Goal: Information Seeking & Learning: Stay updated

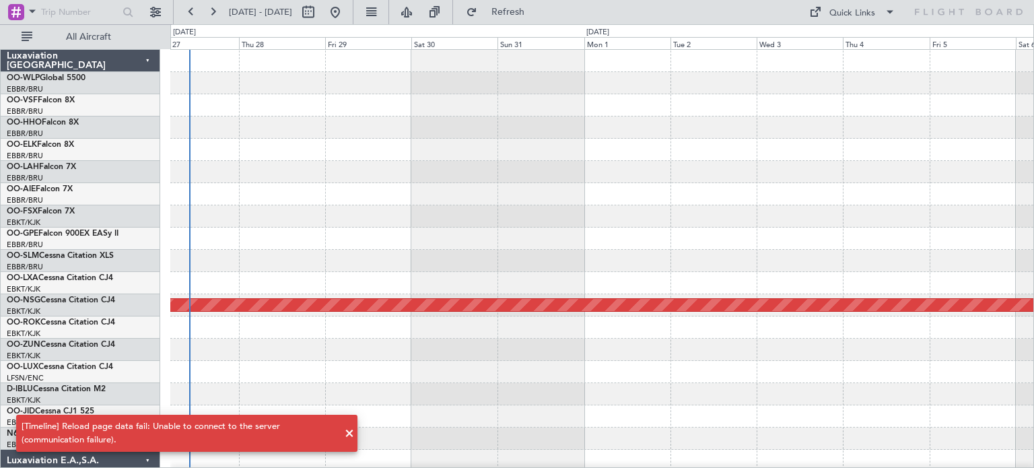
click at [563, 153] on div at bounding box center [601, 150] width 863 height 22
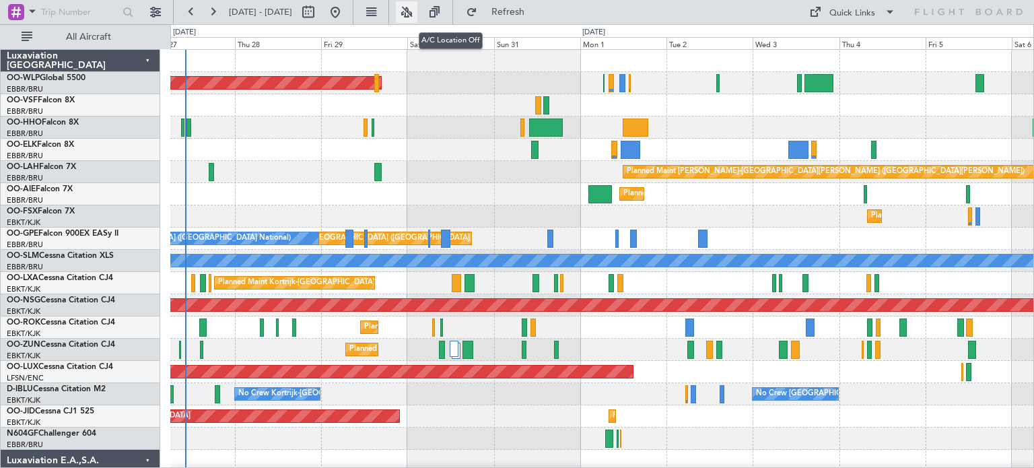
click at [417, 13] on button at bounding box center [407, 12] width 22 height 22
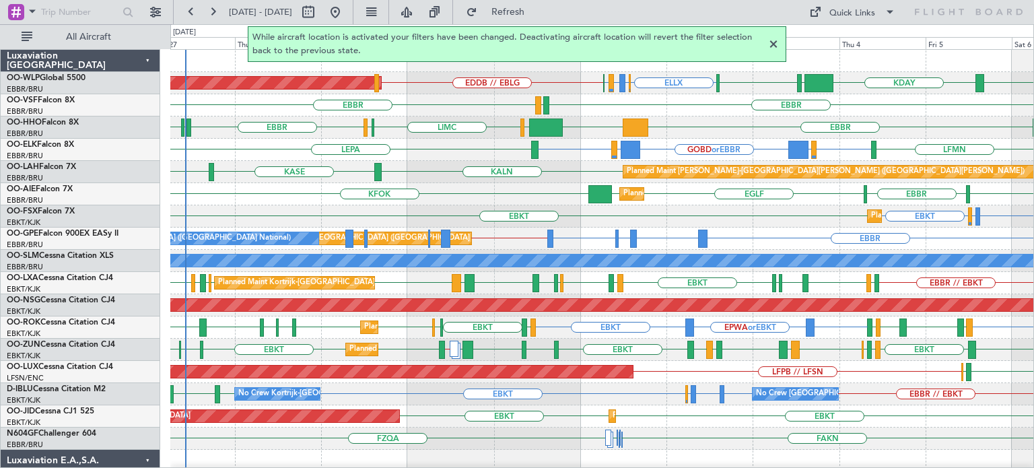
click at [773, 42] on div at bounding box center [773, 44] width 16 height 16
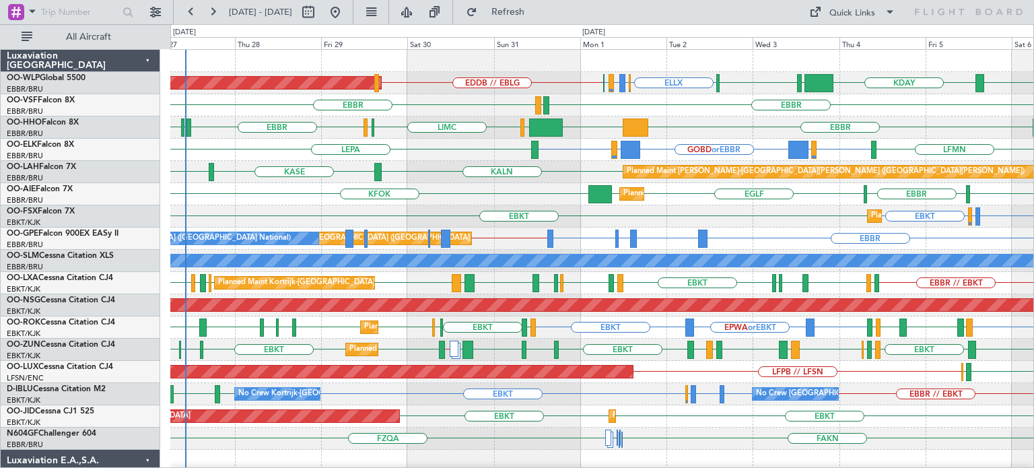
click at [745, 85] on div "ELLX EBBR or ELLX LIRZ or ELLX ELLX LIML EDDB // EBLG [PERSON_NAME] KDAY EBLG P…" at bounding box center [601, 83] width 863 height 22
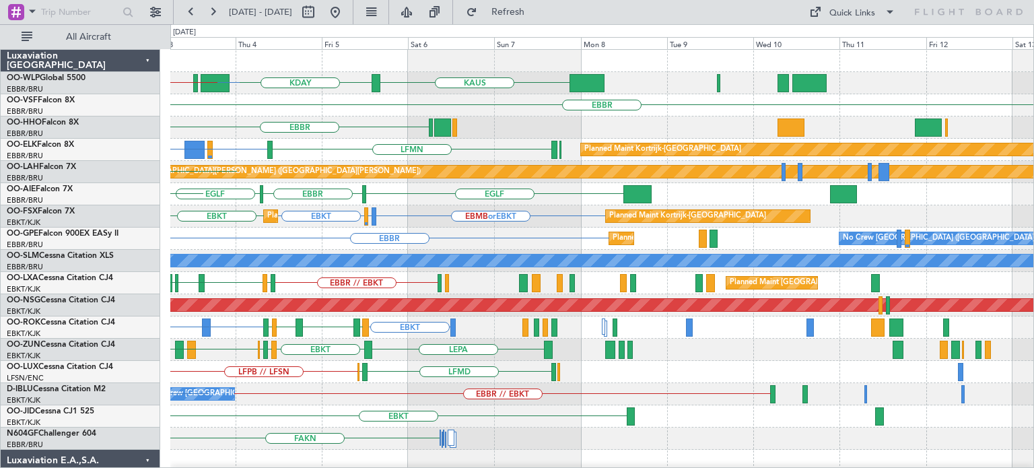
click at [343, 285] on div "LIML [PERSON_NAME] KDAY EBLG EBBR or ELLX LIRZ or ELLX ELLX ELLX EDDB // EBLG […" at bounding box center [601, 472] width 863 height 844
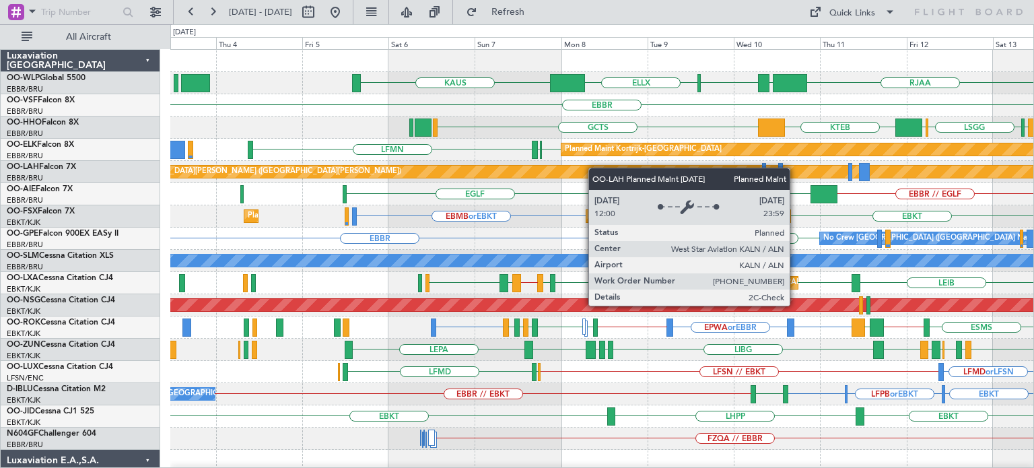
click at [597, 168] on div "RJAA LTCG LIML ELLX [PERSON_NAME] UBBB ELLX [GEOGRAPHIC_DATA] LIRS [GEOGRAPHIC_…" at bounding box center [601, 438] width 863 height 777
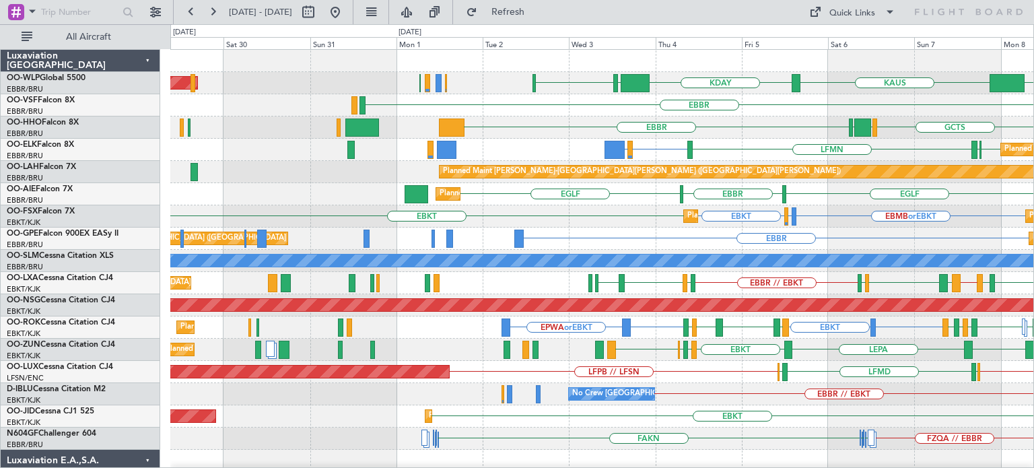
click at [853, 223] on div "ELLX [PERSON_NAME] KDAY EBLG LIML Planned Maint [GEOGRAPHIC_DATA] ([GEOGRAPHIC_…" at bounding box center [601, 438] width 863 height 777
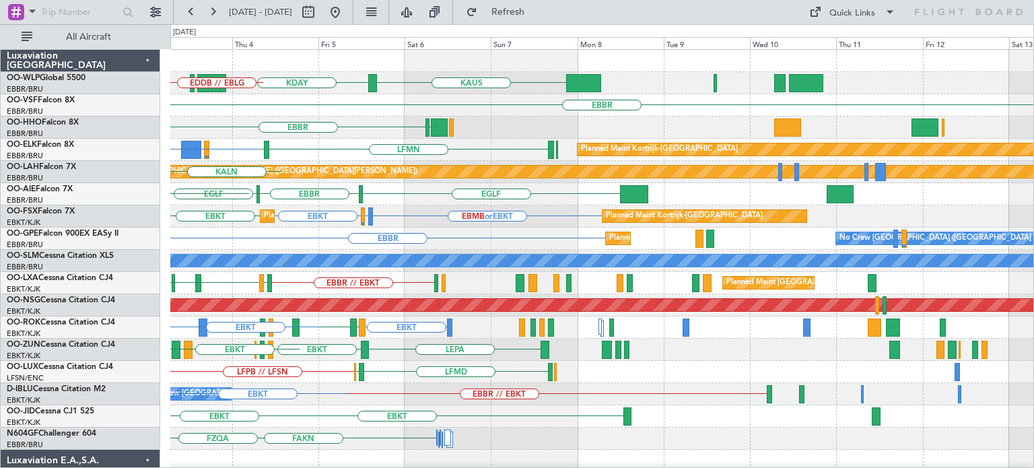
click at [376, 236] on div "[PERSON_NAME] KDAY EBLG LIML ELLX EBBR or ELLX LIRZ or ELLX ELLX EDDB // EBLG […" at bounding box center [601, 472] width 863 height 844
click at [602, 219] on div "Planned Maint Kortrijk-[GEOGRAPHIC_DATA]" at bounding box center [704, 216] width 204 height 12
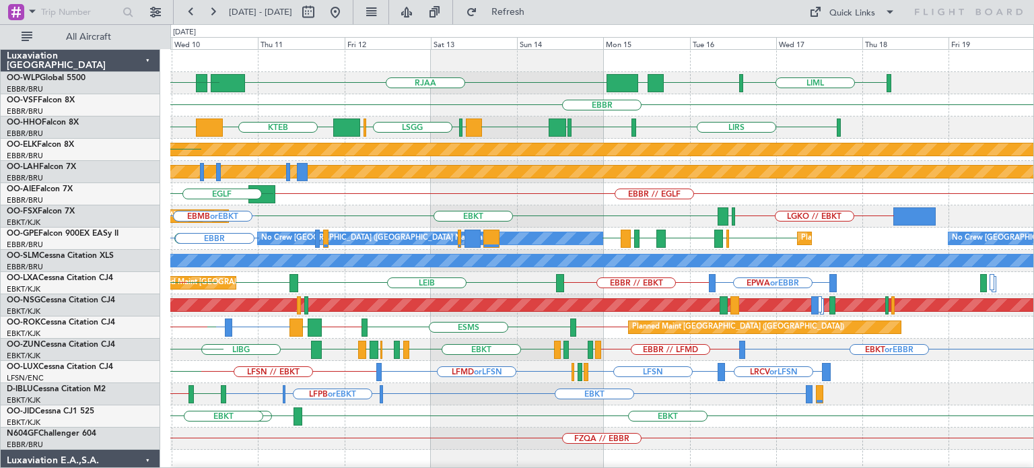
click at [608, 190] on div "LIML ELLX UBBB RJAA LTCG LIML ELLX [PERSON_NAME] [GEOGRAPHIC_DATA] LIRS [GEOGRA…" at bounding box center [601, 438] width 863 height 777
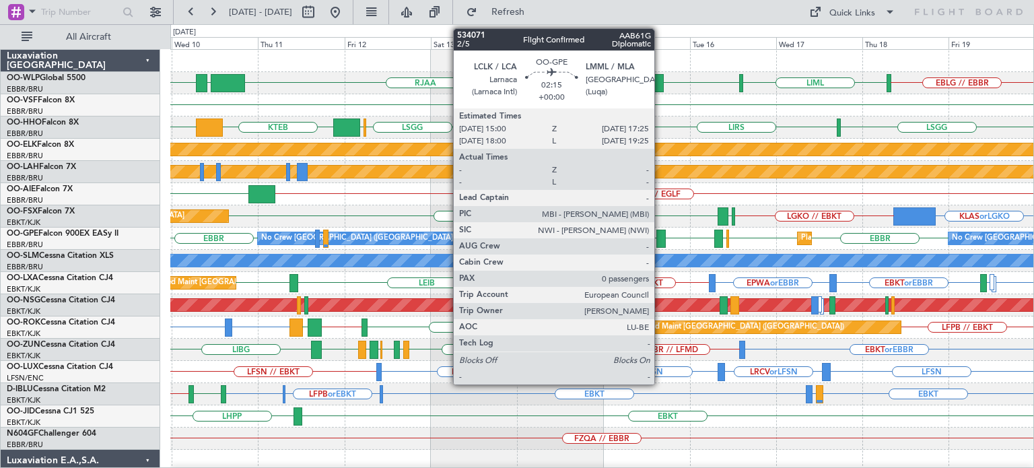
click at [660, 230] on div at bounding box center [660, 239] width 9 height 18
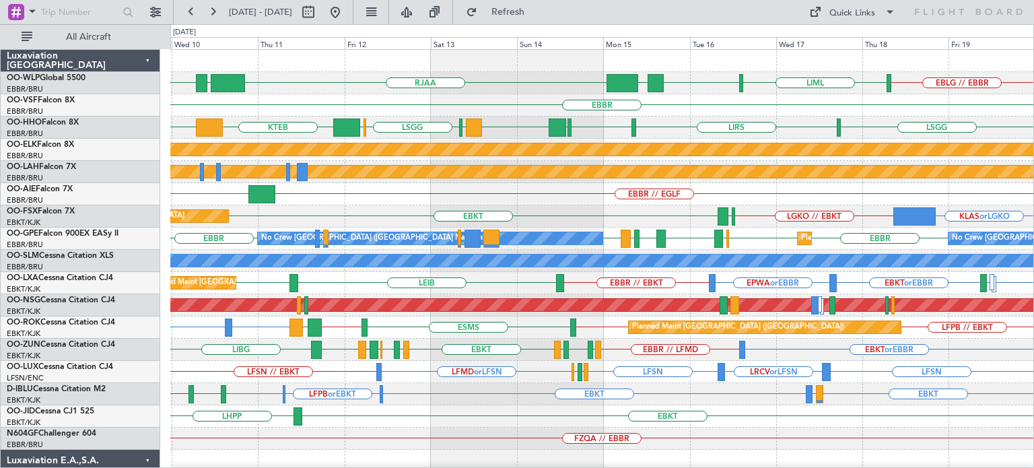
click at [503, 105] on div "EBBR" at bounding box center [601, 105] width 863 height 22
click at [346, 8] on button at bounding box center [335, 12] width 22 height 22
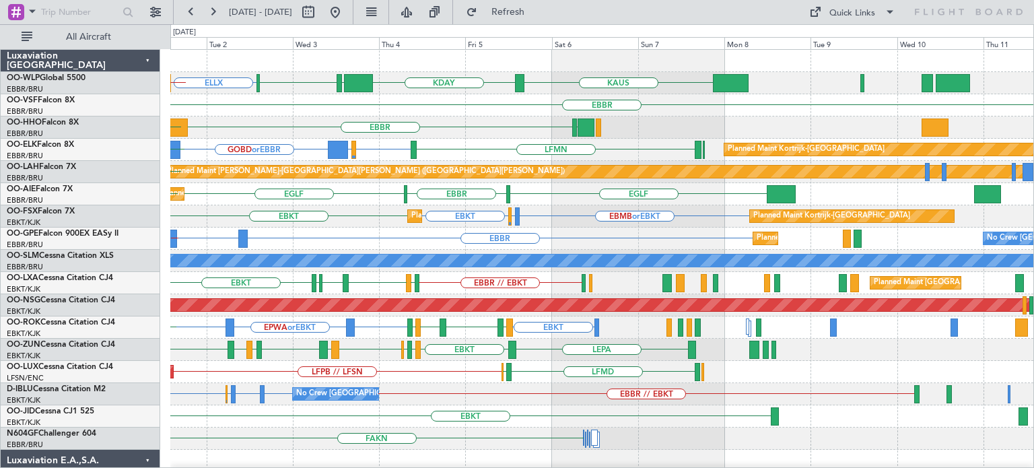
click at [351, 269] on div "ELLX [PERSON_NAME] KDAY EBLG LIML EBBR or ELLX LIRZ or ELLX ELLX EDDB // EBLG […" at bounding box center [601, 472] width 863 height 844
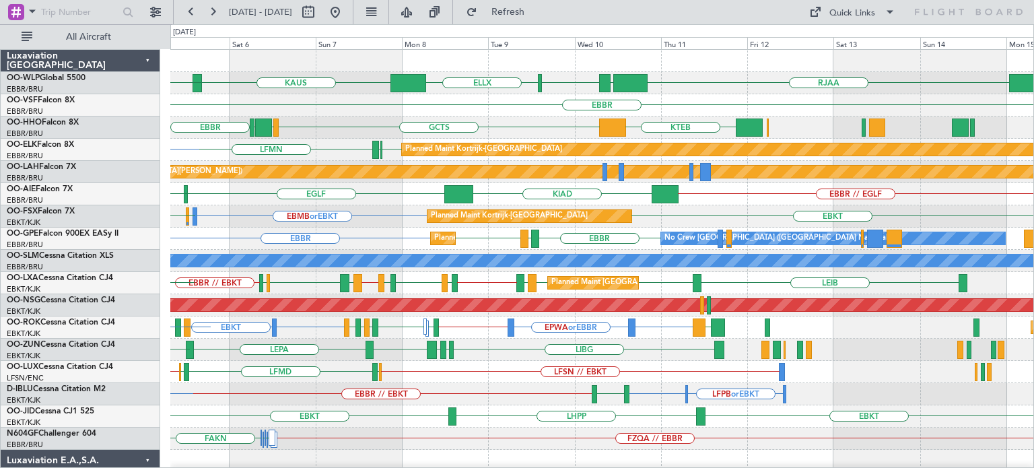
click at [289, 275] on div "RJAA LTCG LIML ELLX [PERSON_NAME] KDAY EBLG LIML [GEOGRAPHIC_DATA] KTEB GCTS GM…" at bounding box center [601, 450] width 863 height 800
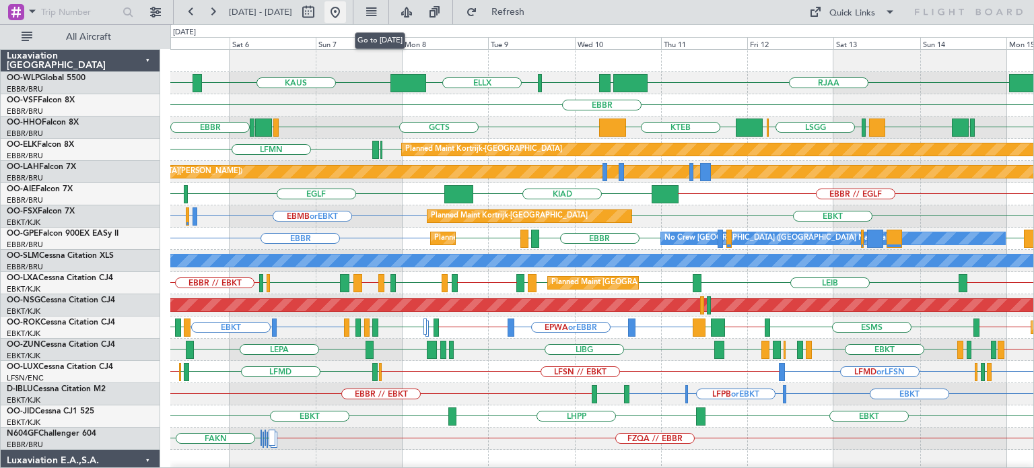
click at [346, 10] on button at bounding box center [335, 12] width 22 height 22
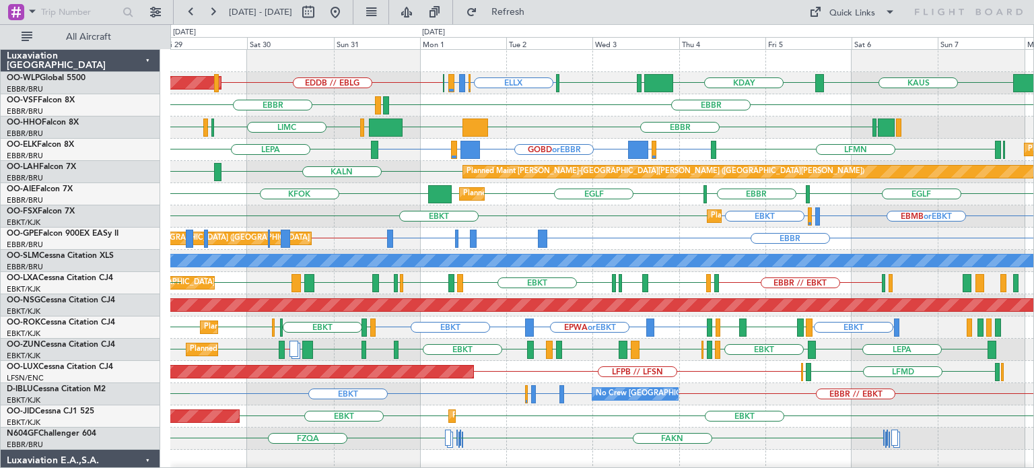
click at [744, 142] on div "ELLX EBBR or ELLX LIRZ or ELLX ELLX LIML EDDB // EBLG [PERSON_NAME] KDAY EBLG P…" at bounding box center [601, 472] width 863 height 844
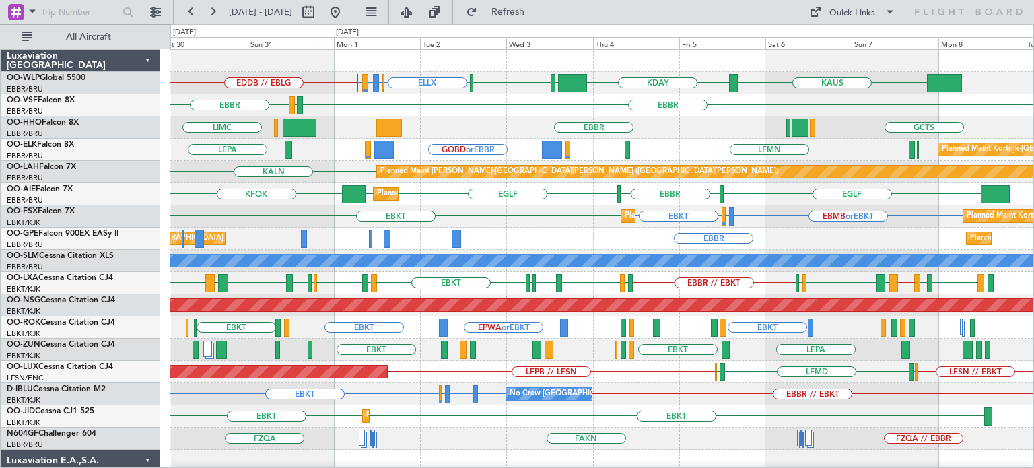
click at [696, 161] on div "ELLX EBBR or ELLX LIRZ or ELLX ELLX LIML EDDB // EBLG [PERSON_NAME] KDAY EBLG P…" at bounding box center [601, 472] width 863 height 844
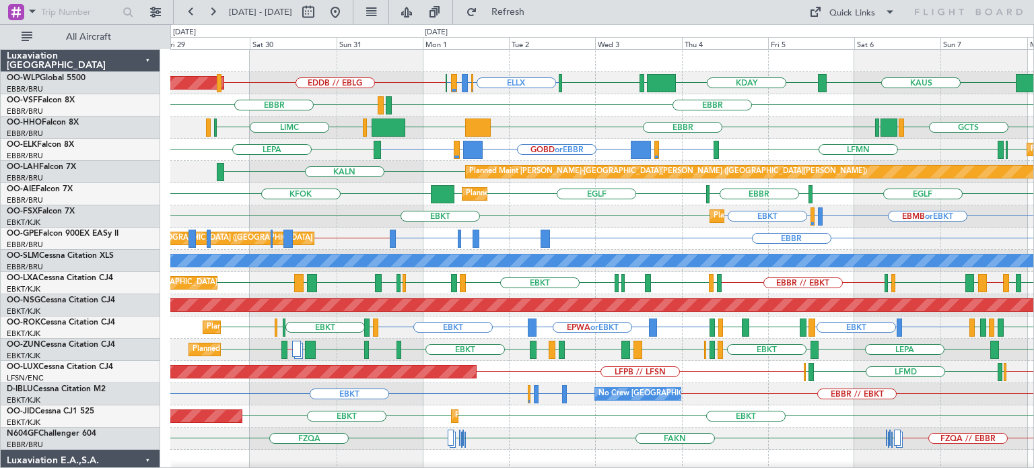
click at [538, 122] on div "ELLX EBBR or ELLX LIRZ or ELLX ELLX LIML EDDB // EBLG [PERSON_NAME] KDAY EBLG P…" at bounding box center [601, 450] width 863 height 800
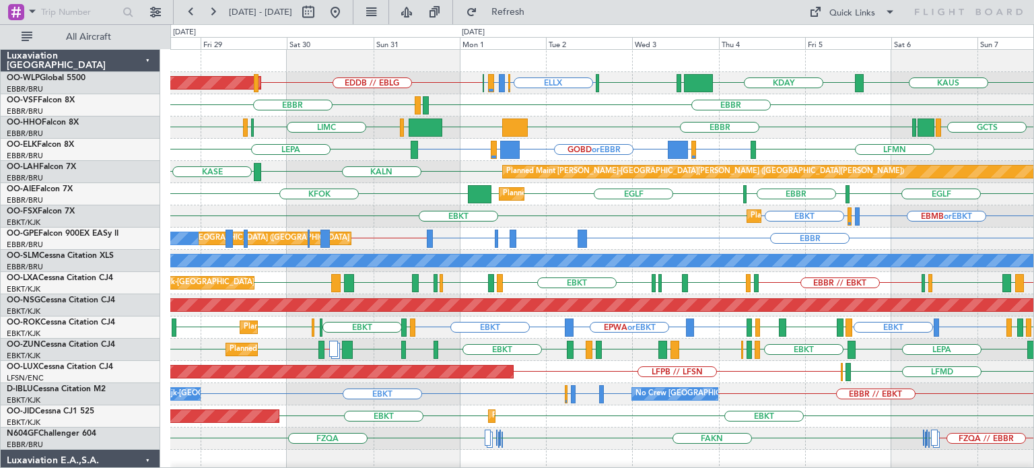
click at [598, 124] on div "Planned Maint [GEOGRAPHIC_DATA] ([GEOGRAPHIC_DATA]) ELLX EBBR or ELLX LIRZ or E…" at bounding box center [601, 472] width 863 height 844
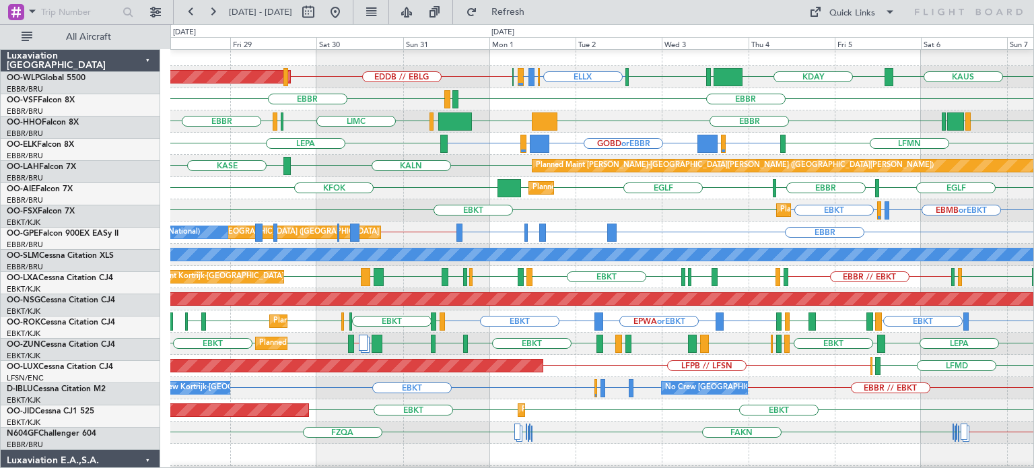
scroll to position [5, 0]
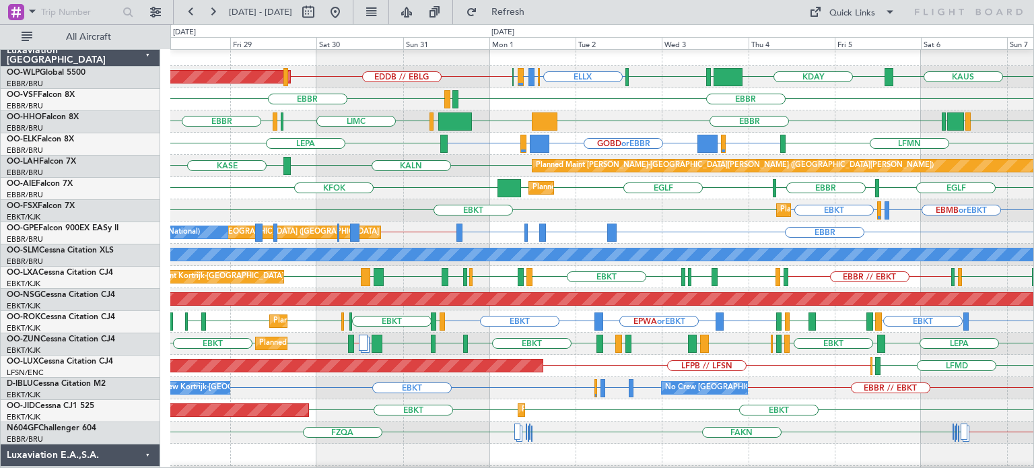
click at [435, 185] on div "Planned Maint [GEOGRAPHIC_DATA] ([GEOGRAPHIC_DATA]) [GEOGRAPHIC_DATA] [GEOGRAPH…" at bounding box center [601, 188] width 863 height 22
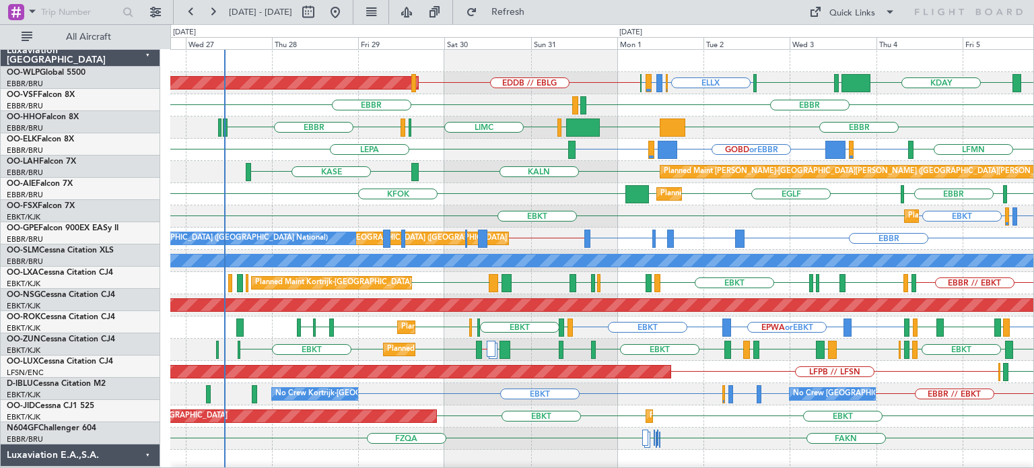
scroll to position [0, 0]
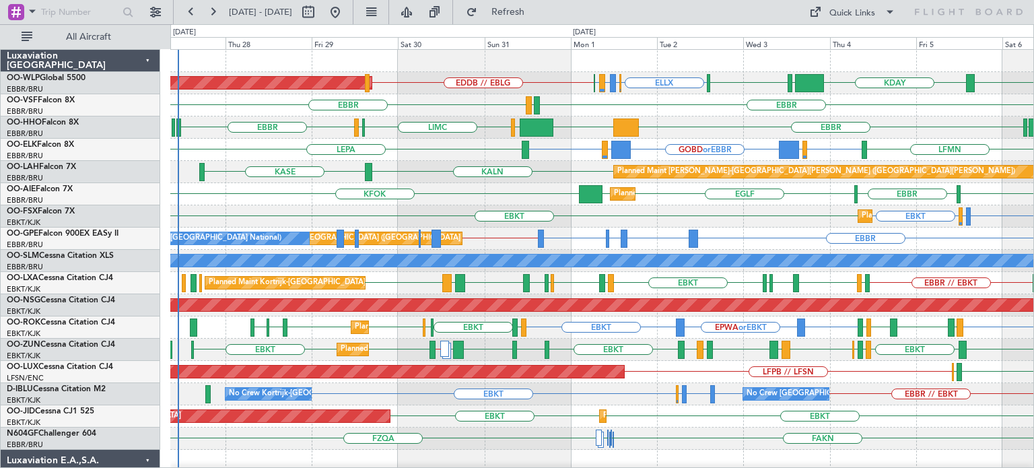
click at [501, 214] on div "Planned Maint [GEOGRAPHIC_DATA] ([GEOGRAPHIC_DATA]) ELLX EBBR or ELLX LIRZ or E…" at bounding box center [601, 472] width 863 height 844
click at [669, 117] on div "EBBR KTEB [GEOGRAPHIC_DATA] LIMC [GEOGRAPHIC_DATA] [GEOGRAPHIC_DATA] [GEOGRAPHI…" at bounding box center [601, 127] width 863 height 22
click at [678, 201] on div "EGLF [GEOGRAPHIC_DATA] KFOK [GEOGRAPHIC_DATA] [GEOGRAPHIC_DATA] Planned Maint […" at bounding box center [601, 194] width 863 height 22
click at [669, 201] on div "EGLF [GEOGRAPHIC_DATA] KFOK [GEOGRAPHIC_DATA] [GEOGRAPHIC_DATA] Planned Maint […" at bounding box center [601, 194] width 863 height 22
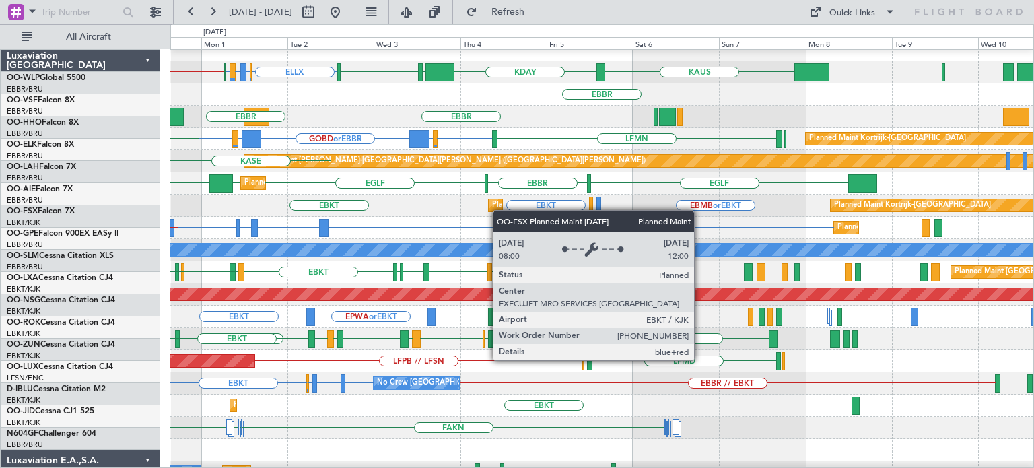
click at [499, 210] on div "Planned Maint Kortrijk-[GEOGRAPHIC_DATA]" at bounding box center [570, 205] width 157 height 20
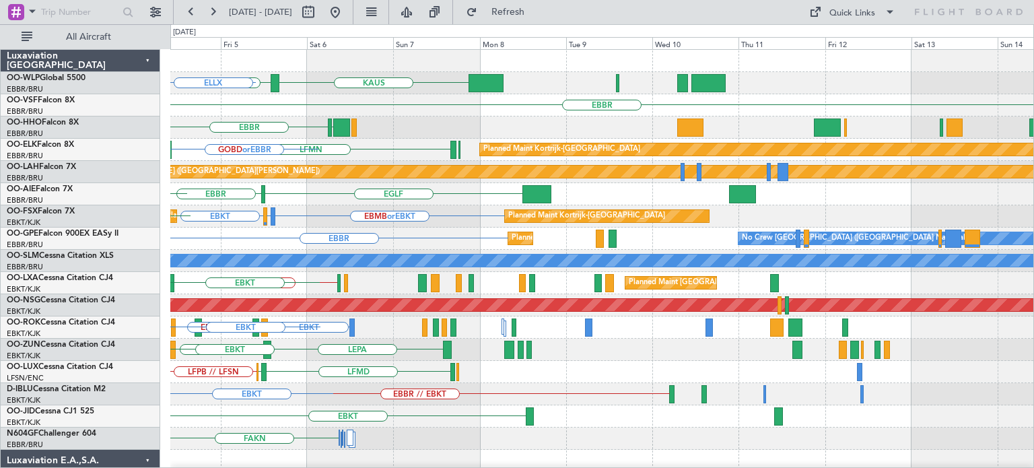
click at [467, 351] on div "[PERSON_NAME] KDAY EBLG LIML ELLX [GEOGRAPHIC_DATA] [GEOGRAPHIC_DATA] [GEOGRAPH…" at bounding box center [601, 472] width 863 height 844
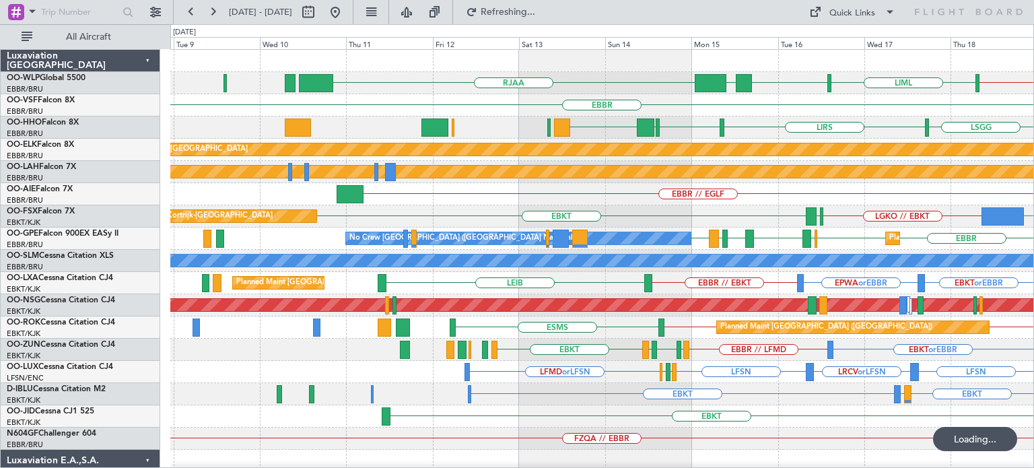
click at [796, 205] on div "EBLG // EBBR LIML ELLX UBBB RJAA [GEOGRAPHIC_DATA] [GEOGRAPHIC_DATA] LIRS [GEOG…" at bounding box center [601, 438] width 863 height 777
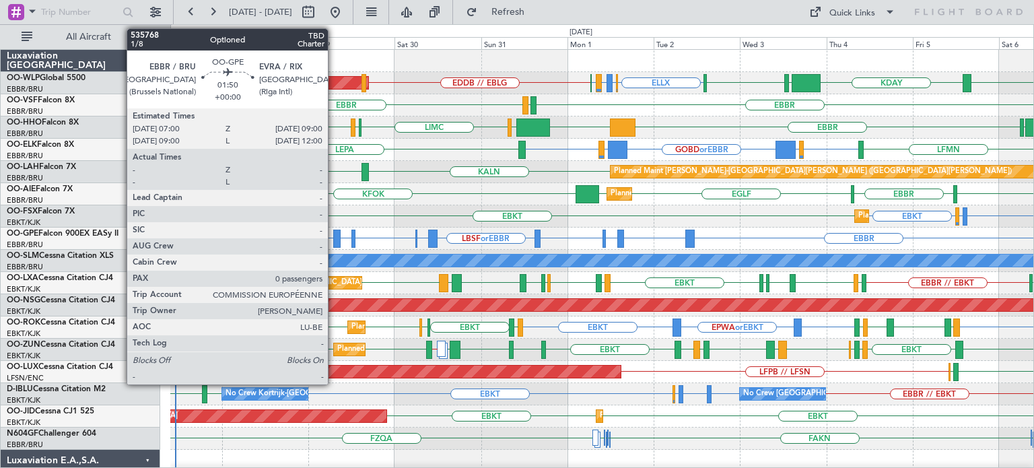
click at [334, 230] on div at bounding box center [336, 239] width 7 height 18
click at [334, 231] on div at bounding box center [336, 239] width 7 height 18
click at [334, 235] on div at bounding box center [336, 239] width 7 height 18
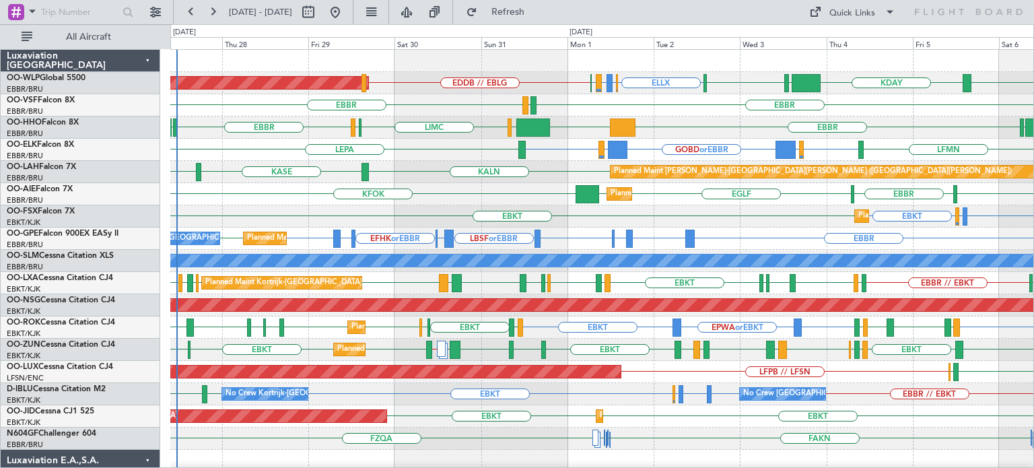
click at [468, 164] on div "KASE KHND KALN Planned Maint Alton-st Louis (St Louis Regl)" at bounding box center [601, 172] width 863 height 22
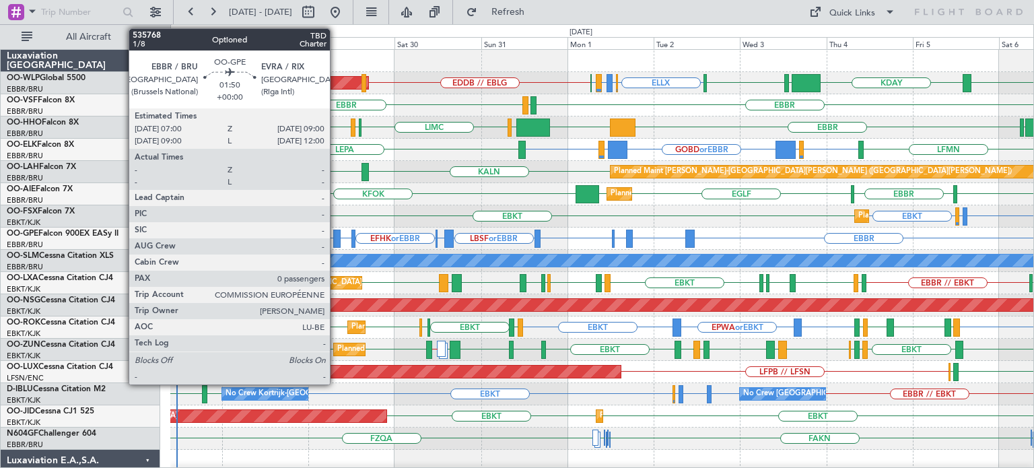
click at [336, 232] on div at bounding box center [336, 239] width 7 height 18
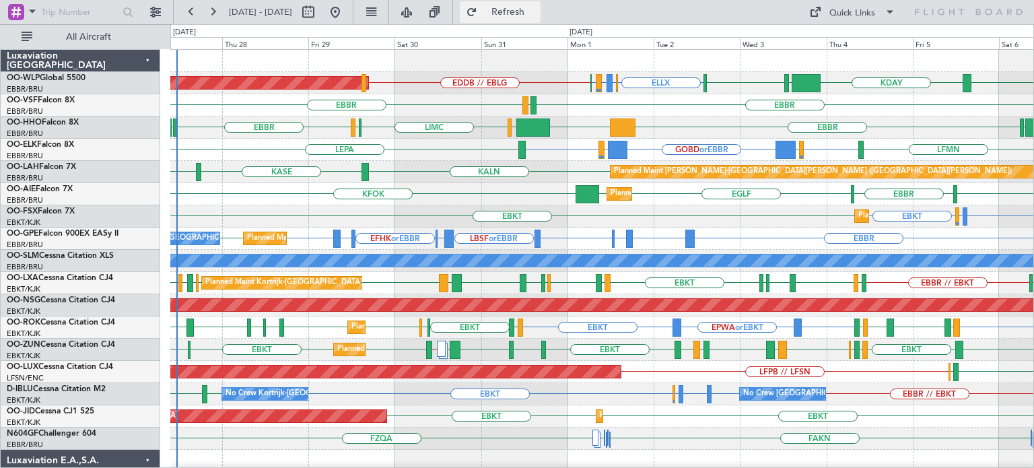
click at [525, 9] on span "Refresh" at bounding box center [508, 11] width 57 height 9
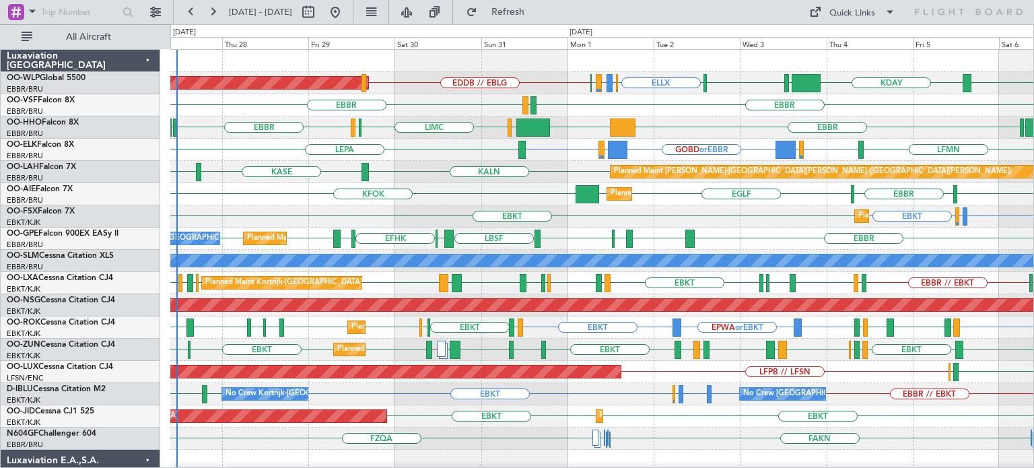
click at [668, 222] on div "EBMB or EBKT LSZH or EBKT EBKT EBKT Planned Maint Kortrijk-Wevelgem Planned Mai…" at bounding box center [601, 216] width 863 height 22
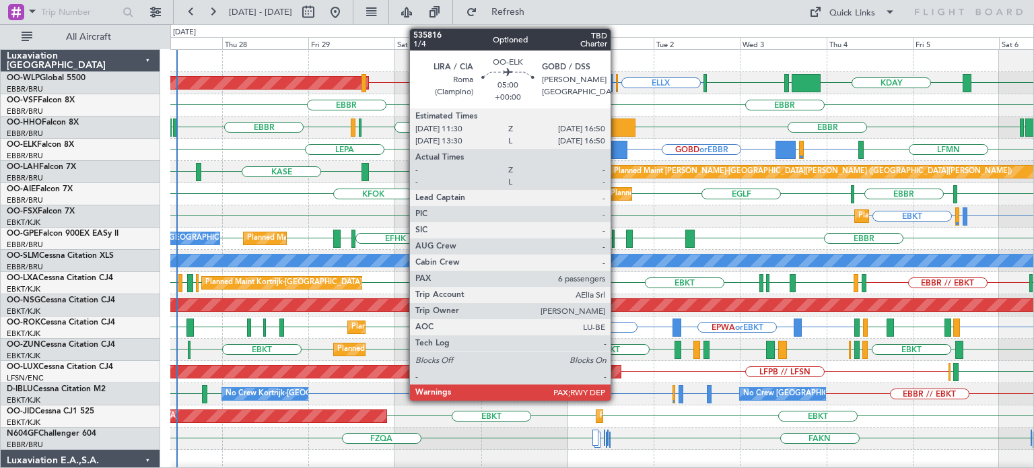
click at [617, 143] on div at bounding box center [618, 150] width 20 height 18
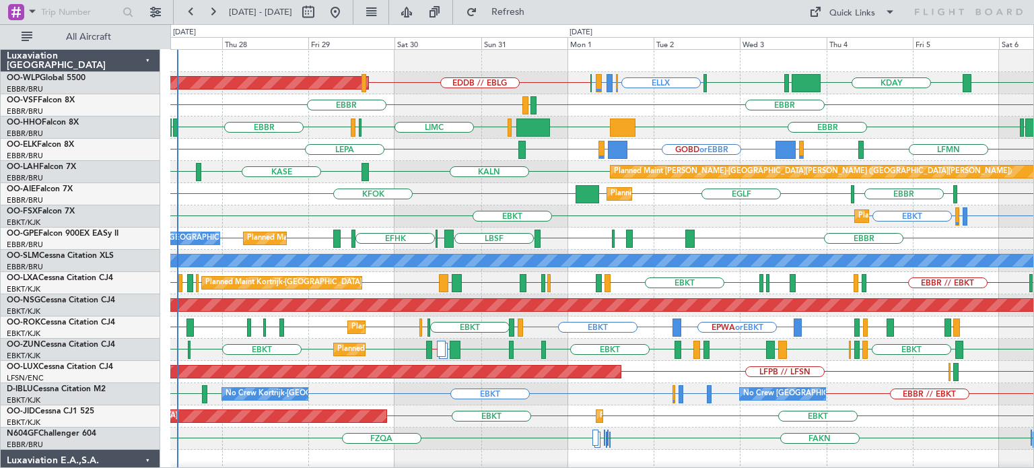
click at [560, 90] on div "ELLX EBBR or ELLX LIRZ or ELLX ELLX LIML EDDB // EBLG [PERSON_NAME] KDAY EBLG P…" at bounding box center [601, 83] width 863 height 22
click at [536, 15] on span "Refresh" at bounding box center [508, 11] width 57 height 9
click at [617, 145] on div at bounding box center [618, 150] width 20 height 18
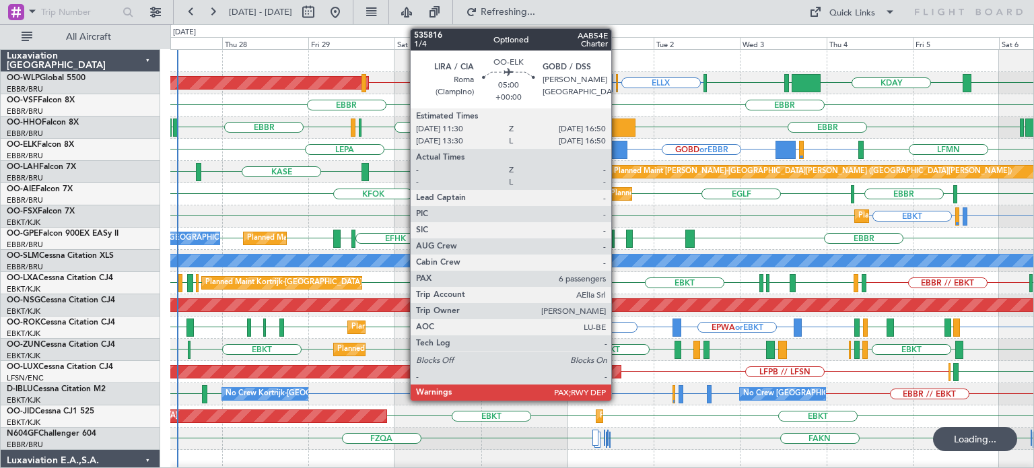
click at [617, 145] on div at bounding box center [618, 150] width 20 height 18
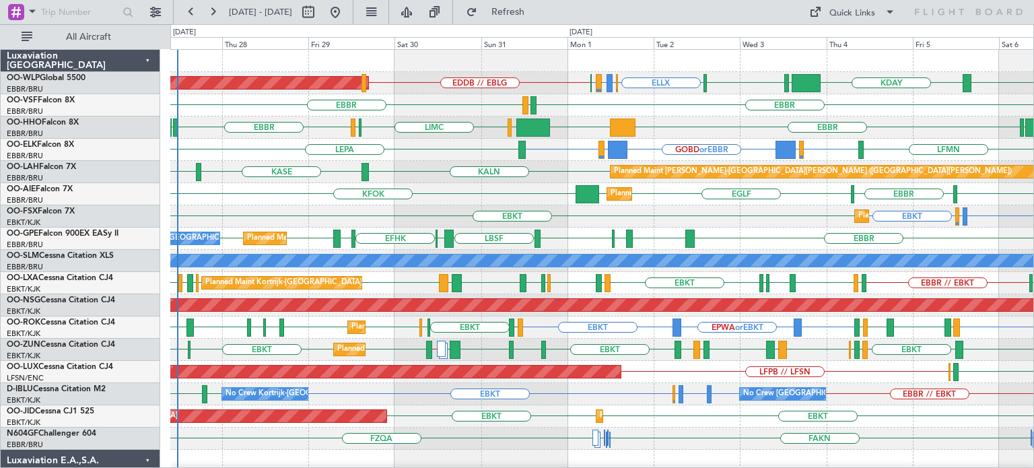
click at [582, 67] on div at bounding box center [601, 61] width 863 height 22
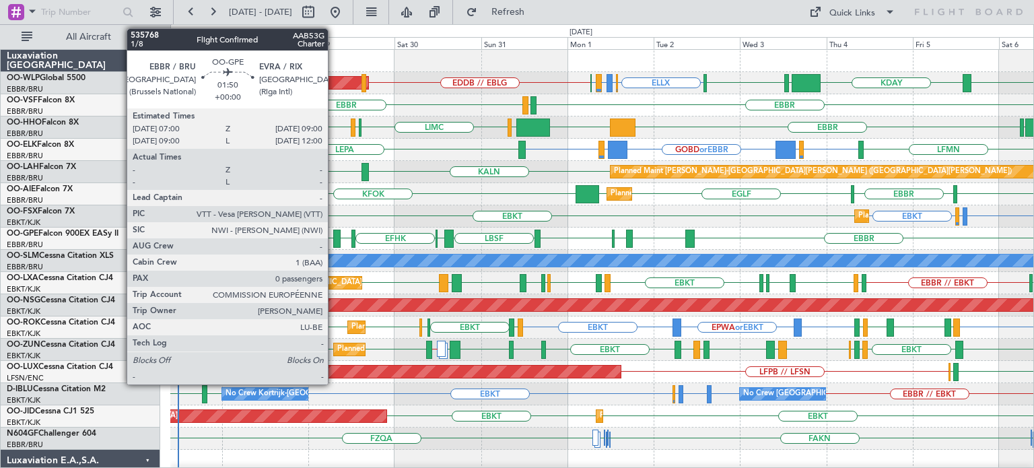
click at [334, 236] on div at bounding box center [336, 239] width 7 height 18
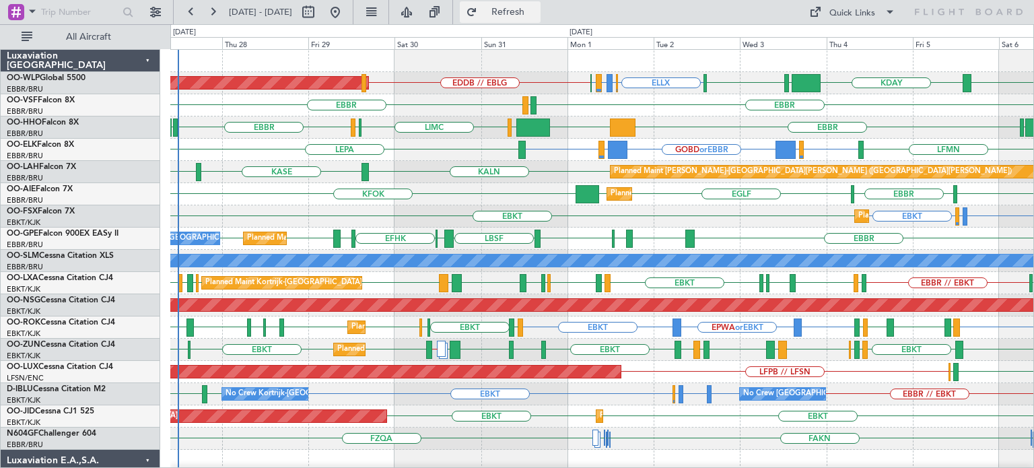
click at [529, 13] on span "Refresh" at bounding box center [508, 11] width 57 height 9
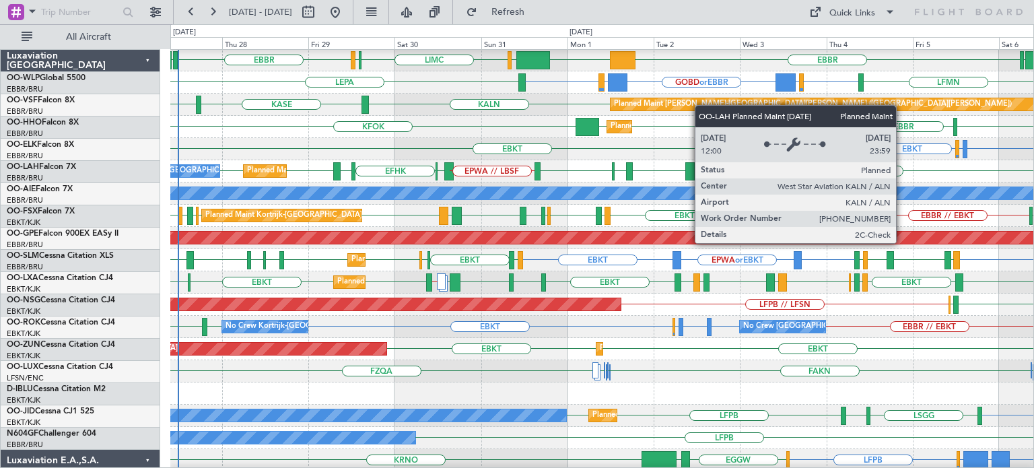
scroll to position [67, 0]
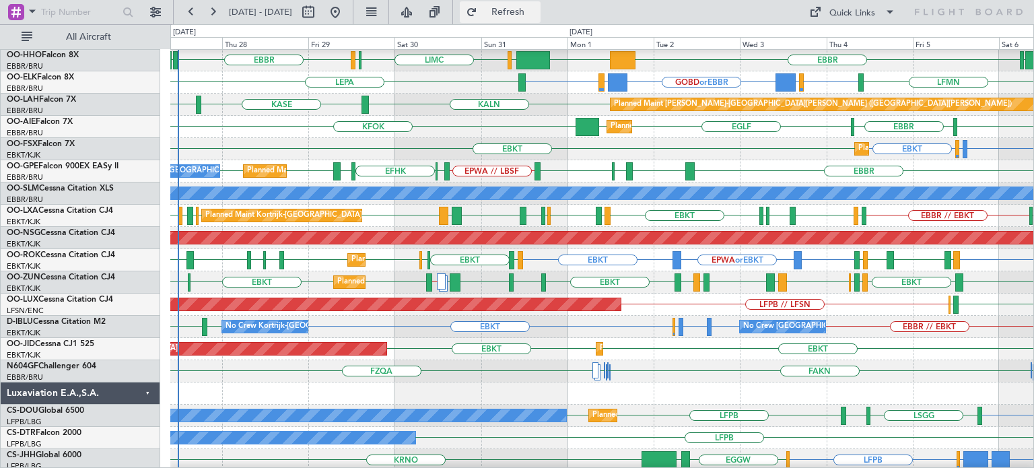
click at [536, 13] on span "Refresh" at bounding box center [508, 11] width 57 height 9
click at [536, 130] on div "EGLF [GEOGRAPHIC_DATA] KFOK [GEOGRAPHIC_DATA] [GEOGRAPHIC_DATA] Planned Maint […" at bounding box center [601, 127] width 863 height 22
click at [522, 13] on button "Refresh" at bounding box center [500, 12] width 81 height 22
click at [536, 16] on span "Refresh" at bounding box center [508, 11] width 57 height 9
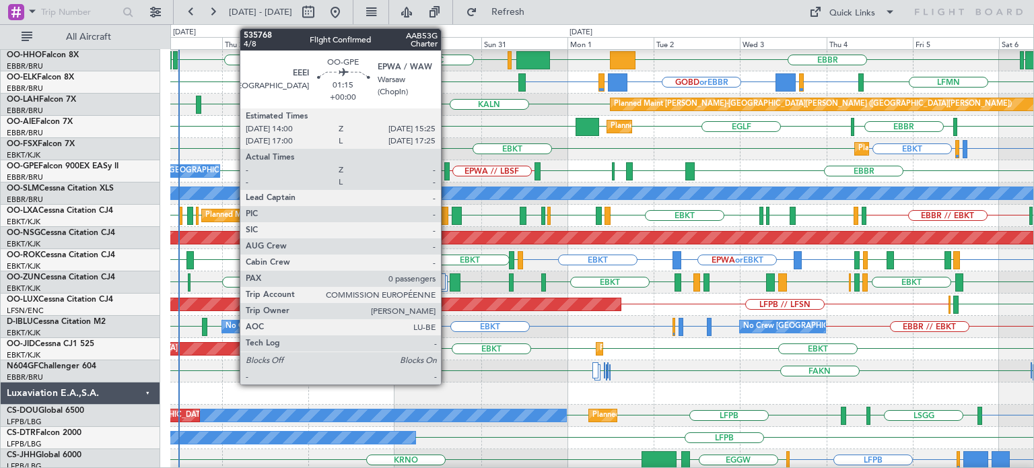
click at [447, 166] on div at bounding box center [446, 171] width 5 height 18
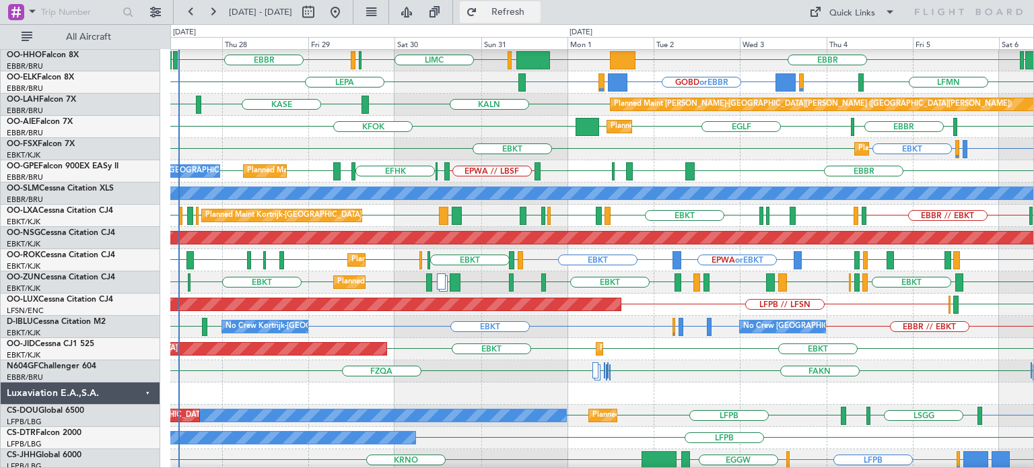
click at [536, 12] on span "Refresh" at bounding box center [508, 11] width 57 height 9
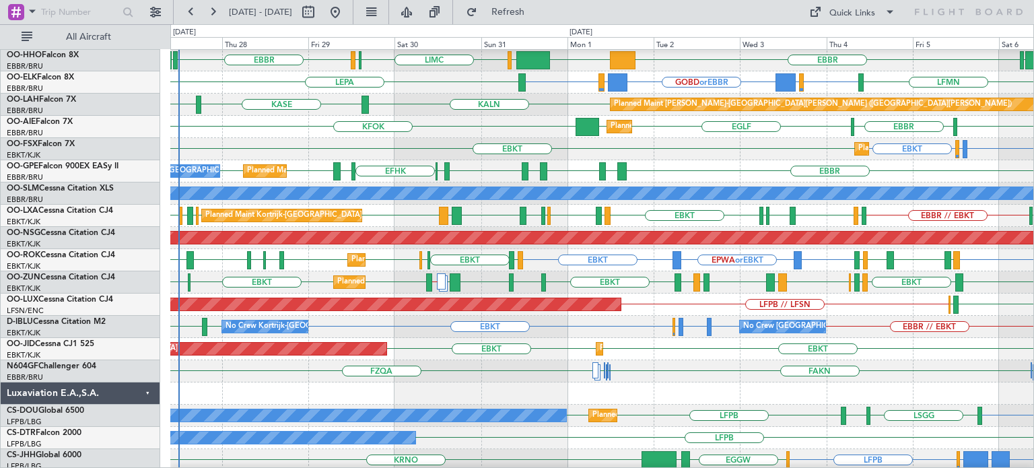
click at [557, 111] on div "KASE KHND KALN Planned Maint Alton-st Louis (St Louis Regl)" at bounding box center [601, 105] width 863 height 22
click at [655, 140] on div "EBMB or EBKT LSZH or EBKT EBKT EBKT Planned Maint Kortrijk-Wevelgem Planned Mai…" at bounding box center [601, 149] width 863 height 22
click at [536, 15] on span "Refresh" at bounding box center [508, 11] width 57 height 9
click at [543, 123] on div "KFOK EGLF EBBR EGLF EGLF Planned Maint London (Farnborough)" at bounding box center [601, 127] width 863 height 22
click at [675, 360] on div "FZQA FAHS FAKN FAHS FAKN" at bounding box center [601, 371] width 863 height 22
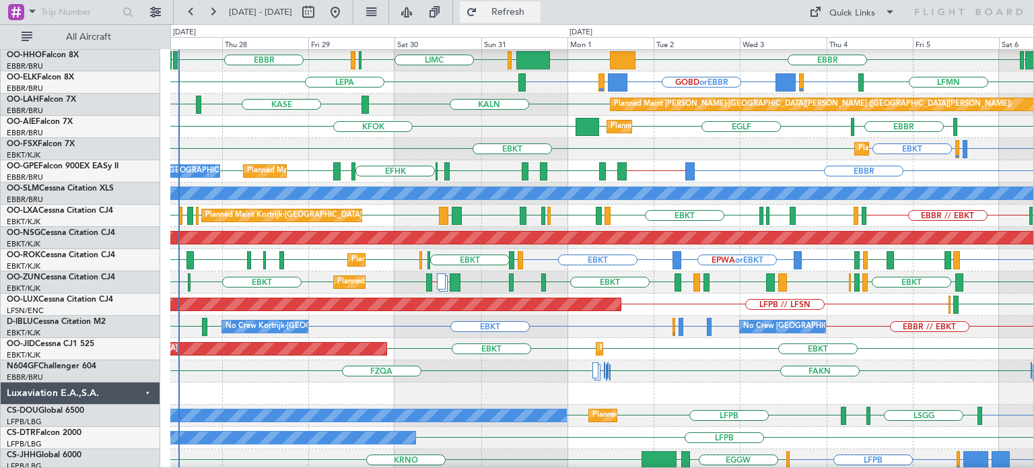
click at [536, 8] on span "Refresh" at bounding box center [508, 11] width 57 height 9
click at [655, 145] on div "EBMB or EBKT LSZH or EBKT EBKT EBKT Planned Maint Kortrijk-Wevelgem Planned Mai…" at bounding box center [601, 149] width 863 height 22
click at [419, 382] on div "FAKN FAHS FAKN FZQA FAHS" at bounding box center [601, 371] width 863 height 22
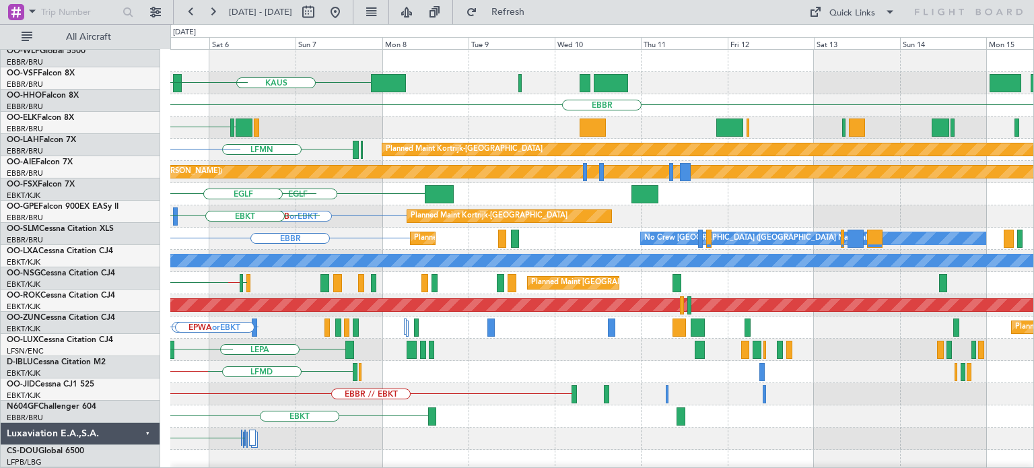
scroll to position [0, 0]
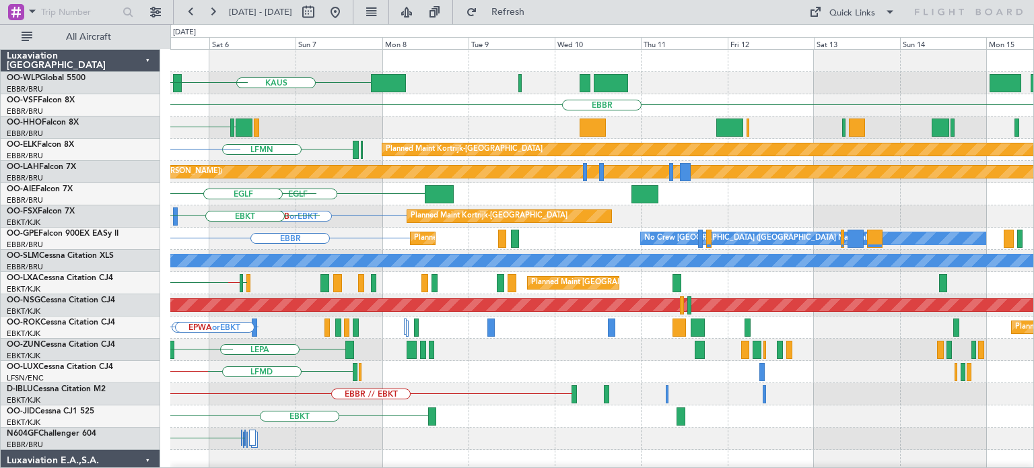
click at [351, 435] on div "KAUS KDAY EBLG LIML EBBR EBBR LSGG LFMN Planned Maint Kortrijk-Wevelgem LIML or…" at bounding box center [601, 472] width 863 height 844
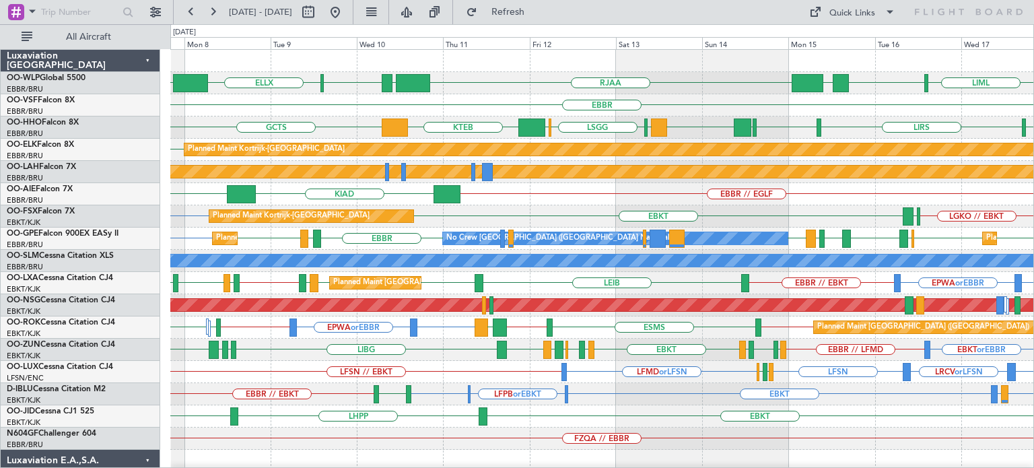
click at [571, 210] on div "Planned Maint Kortrijk-Wevelgem EBMB or EBKT LGKO // EBKT EBKT LGAV" at bounding box center [601, 216] width 863 height 22
click at [637, 428] on div "FZQA // EBBR" at bounding box center [601, 438] width 863 height 22
click at [495, 189] on div "EGLF EBBR // EGLF KIAD" at bounding box center [601, 194] width 863 height 22
click at [346, 7] on button at bounding box center [335, 12] width 22 height 22
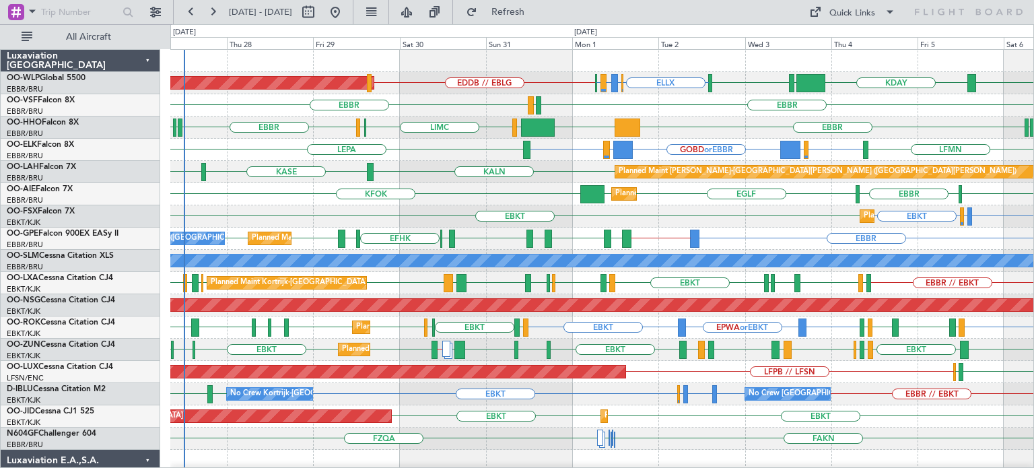
click at [447, 151] on div "GOBD or EBBR LIRA or EBBR EBBR EBBR LIML or EBBR LEPA LFMN Planned Maint Kortri…" at bounding box center [601, 150] width 863 height 22
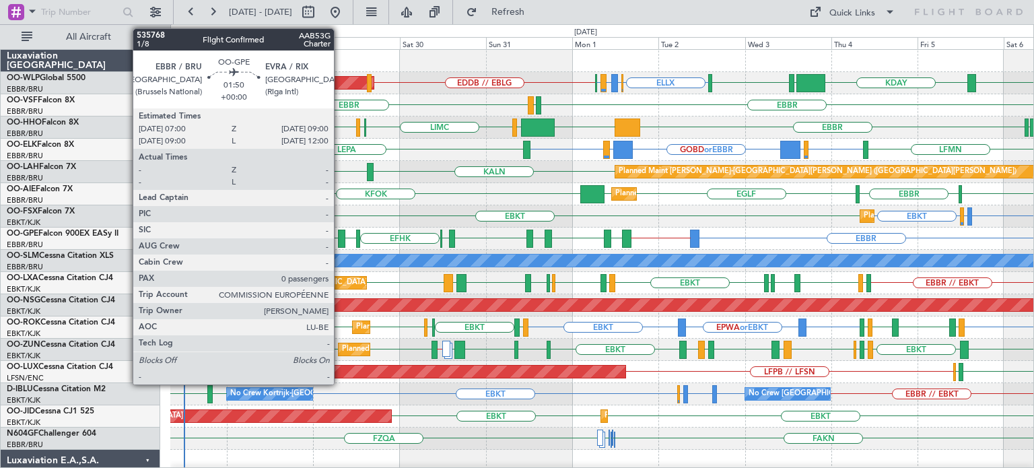
click at [340, 236] on div at bounding box center [341, 239] width 7 height 18
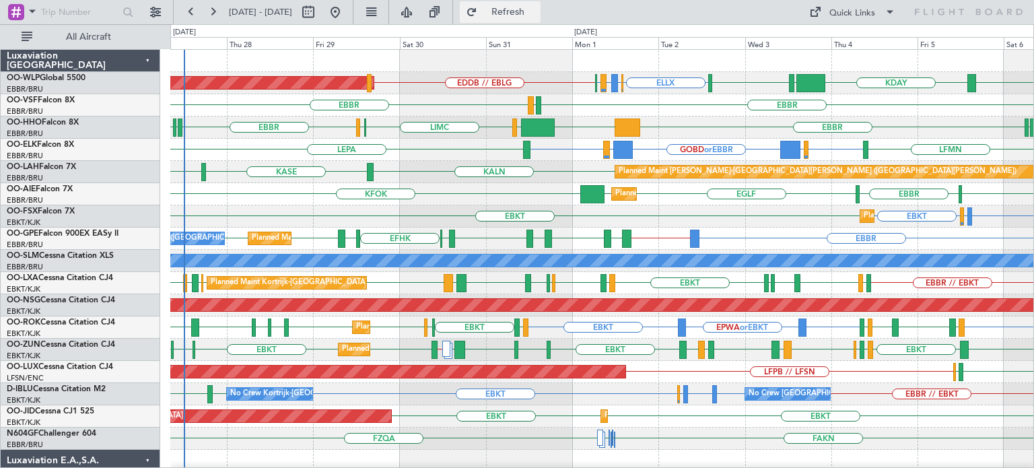
click at [536, 8] on span "Refresh" at bounding box center [508, 11] width 57 height 9
click at [433, 141] on div "GOBD or EBBR LIRA or EBBR EBBR EBBR LIML or EBBR LEPA LFMN Planned Maint Kortri…" at bounding box center [601, 150] width 863 height 22
click at [524, 11] on span "Refresh" at bounding box center [508, 11] width 57 height 9
